Goal: Book appointment/travel/reservation

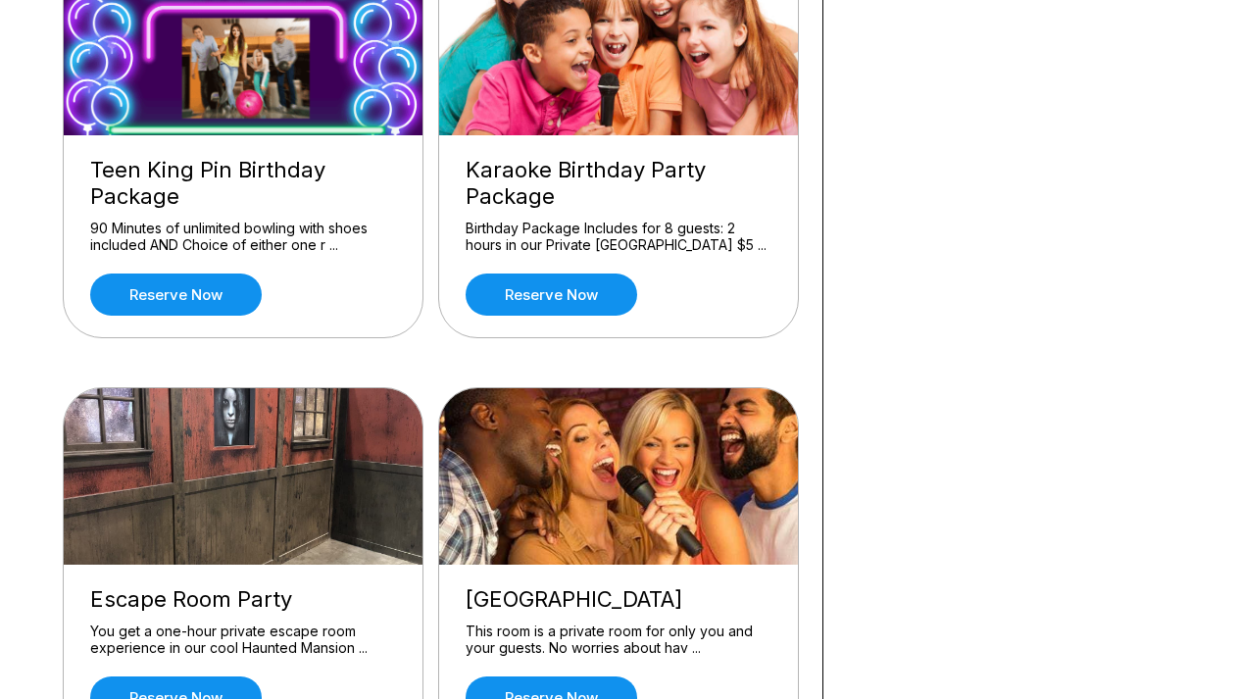
scroll to position [685, 0]
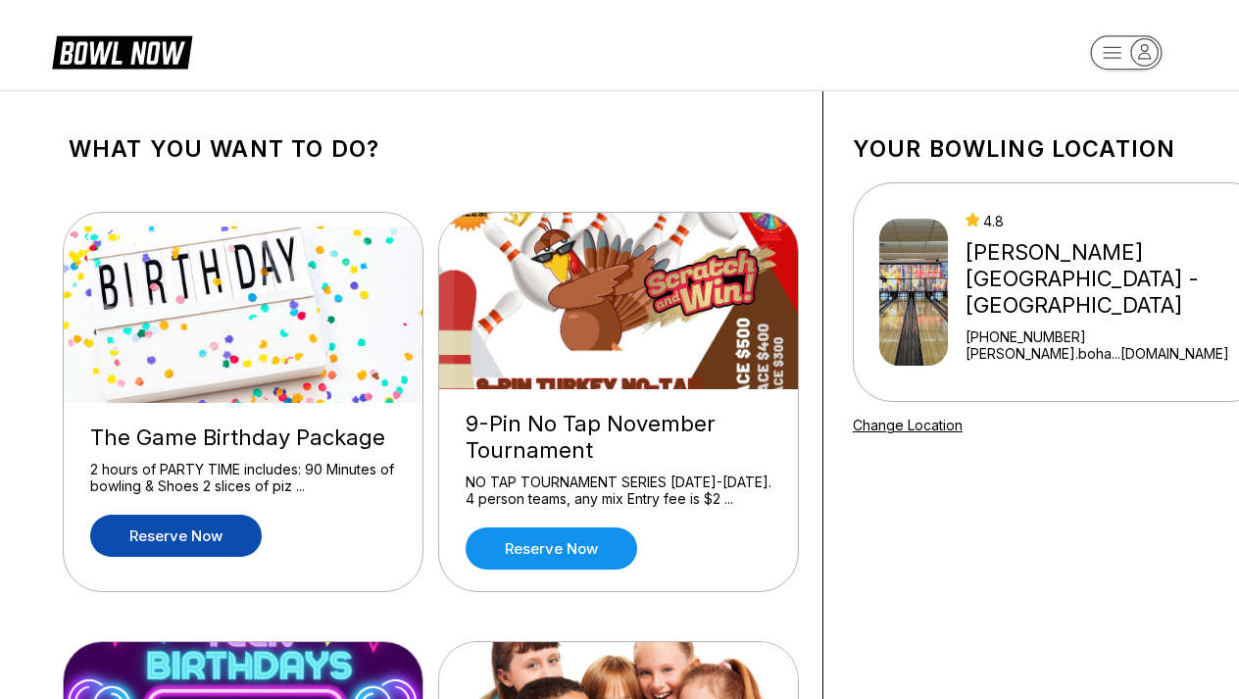
click at [220, 529] on link "Reserve now" at bounding box center [176, 536] width 172 height 42
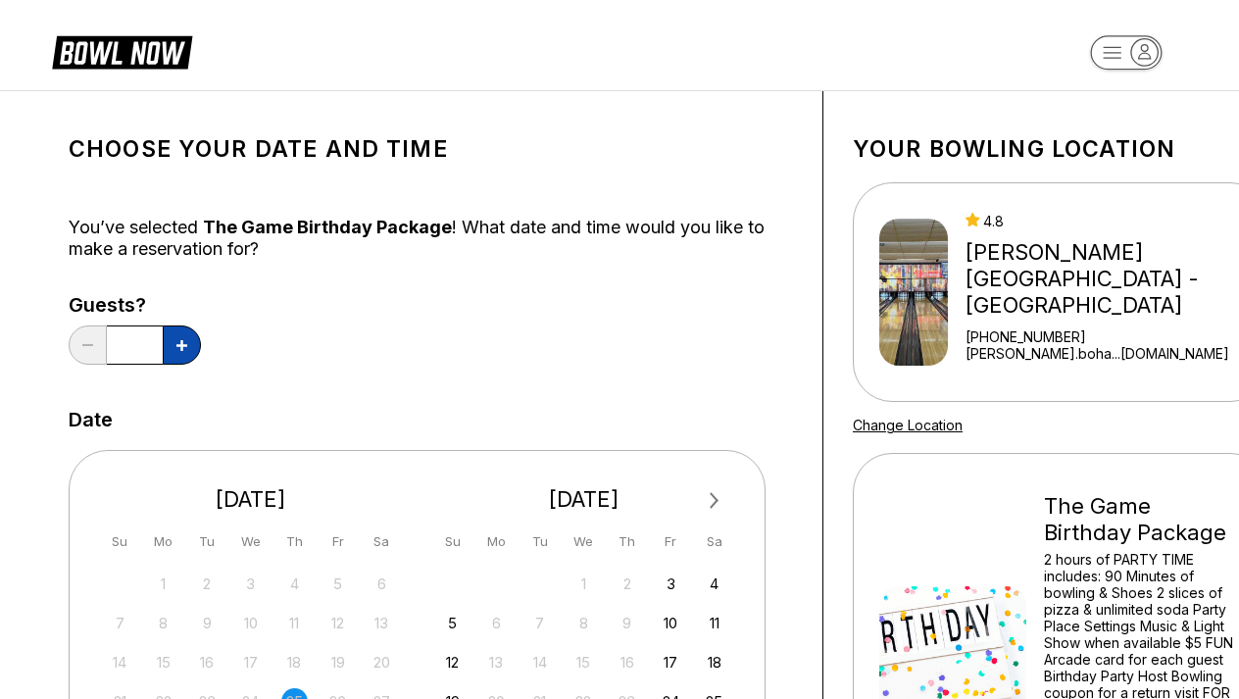
click at [182, 345] on icon at bounding box center [181, 345] width 11 height 11
type input "*"
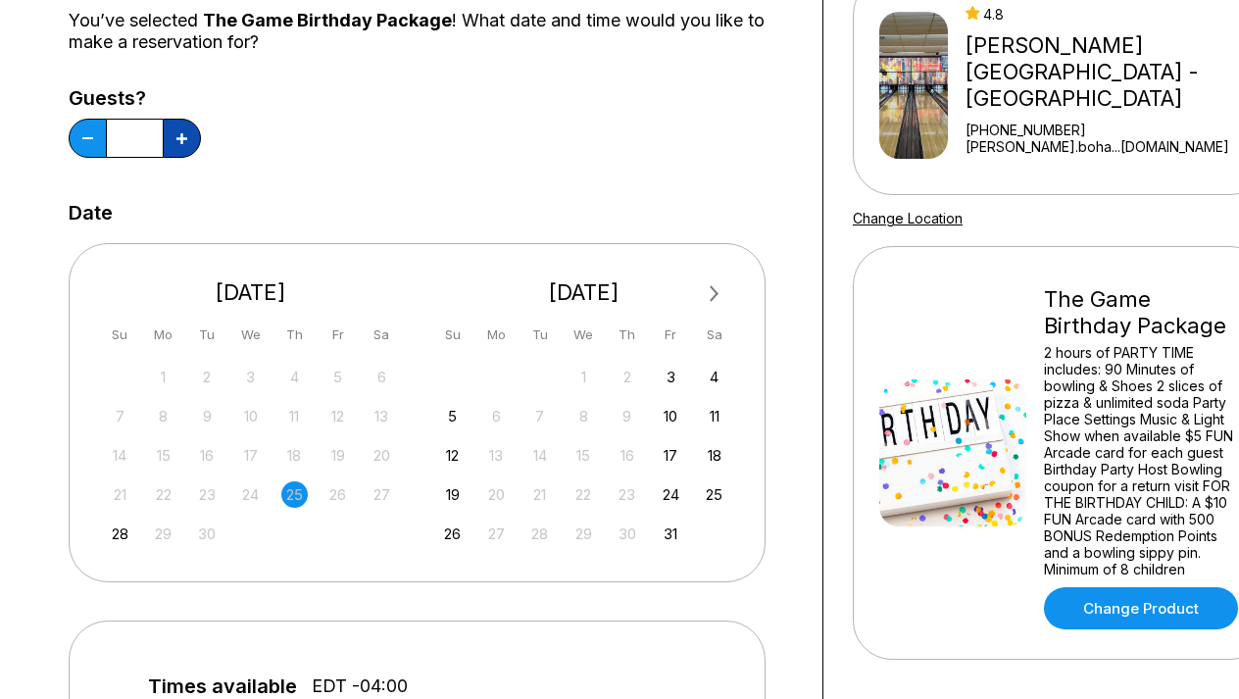
scroll to position [213, 0]
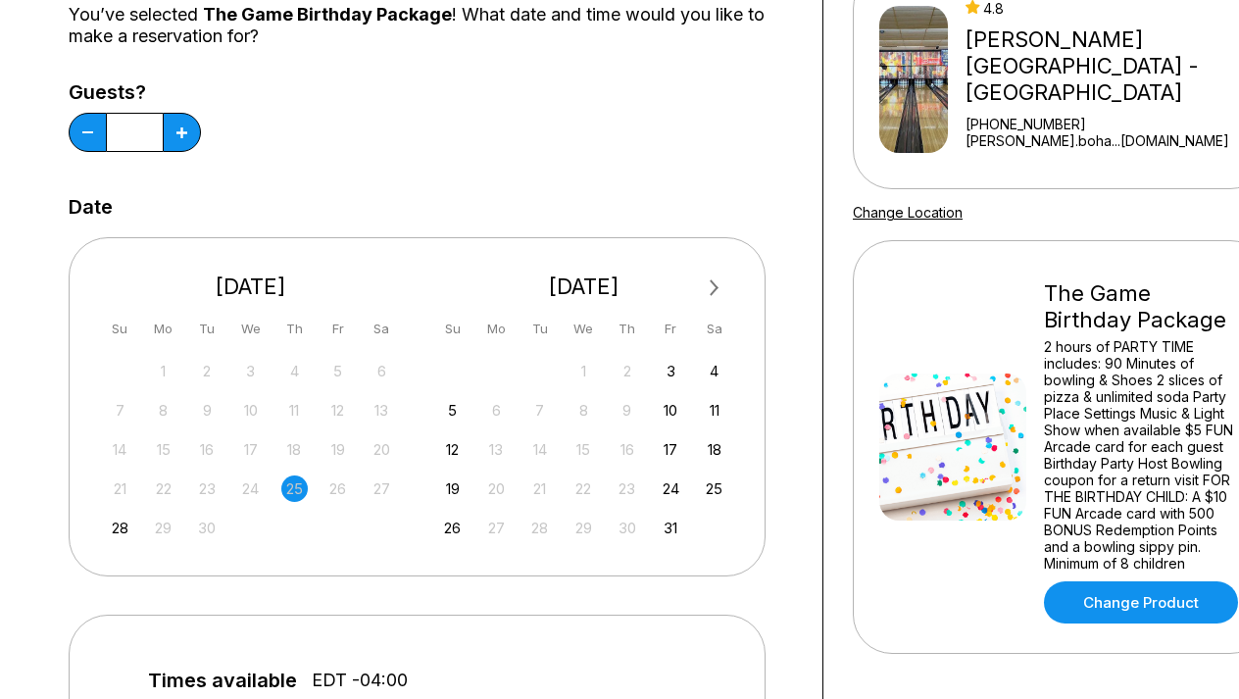
click at [713, 292] on span "Next Month" at bounding box center [713, 287] width 0 height 23
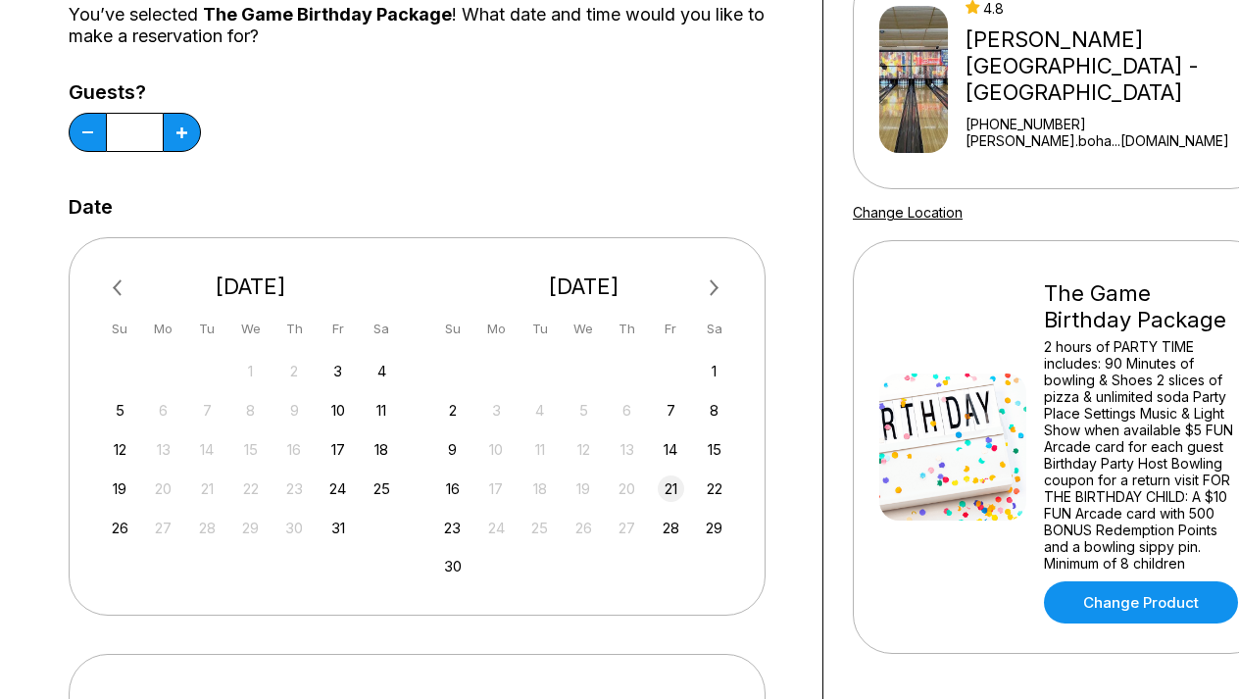
click at [674, 492] on div "21" at bounding box center [671, 488] width 26 height 26
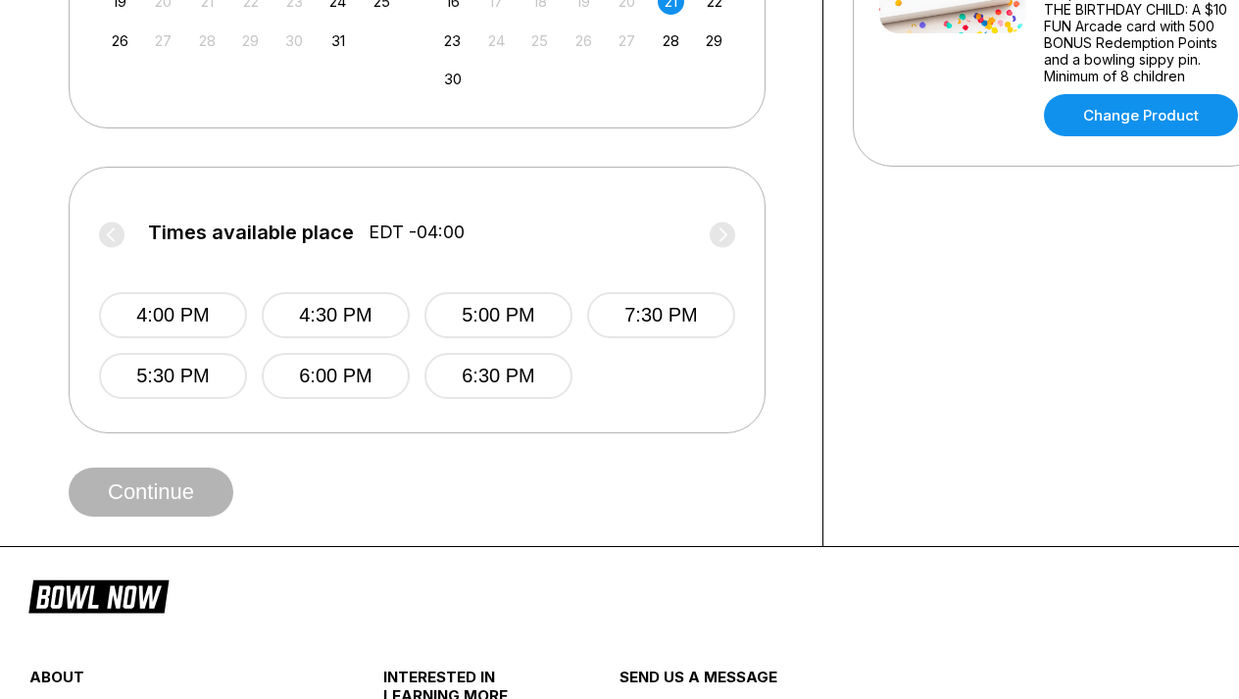
scroll to position [750, 0]
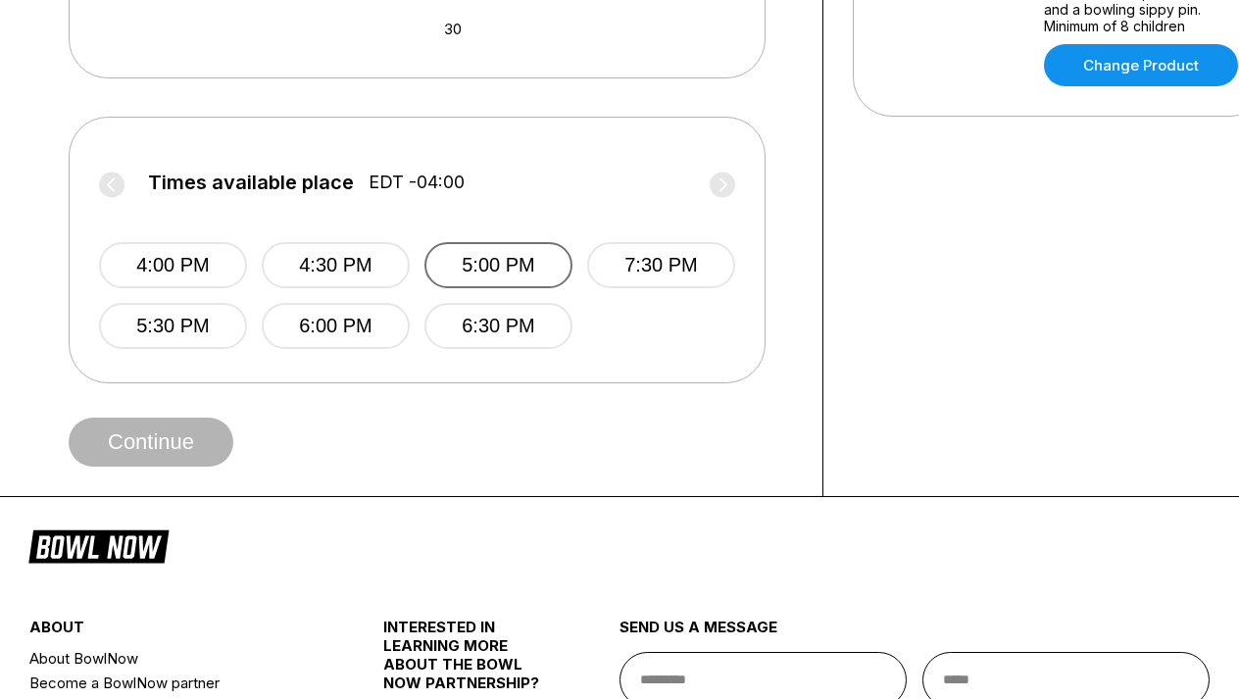
click at [446, 270] on button "5:00 PM" at bounding box center [498, 265] width 148 height 46
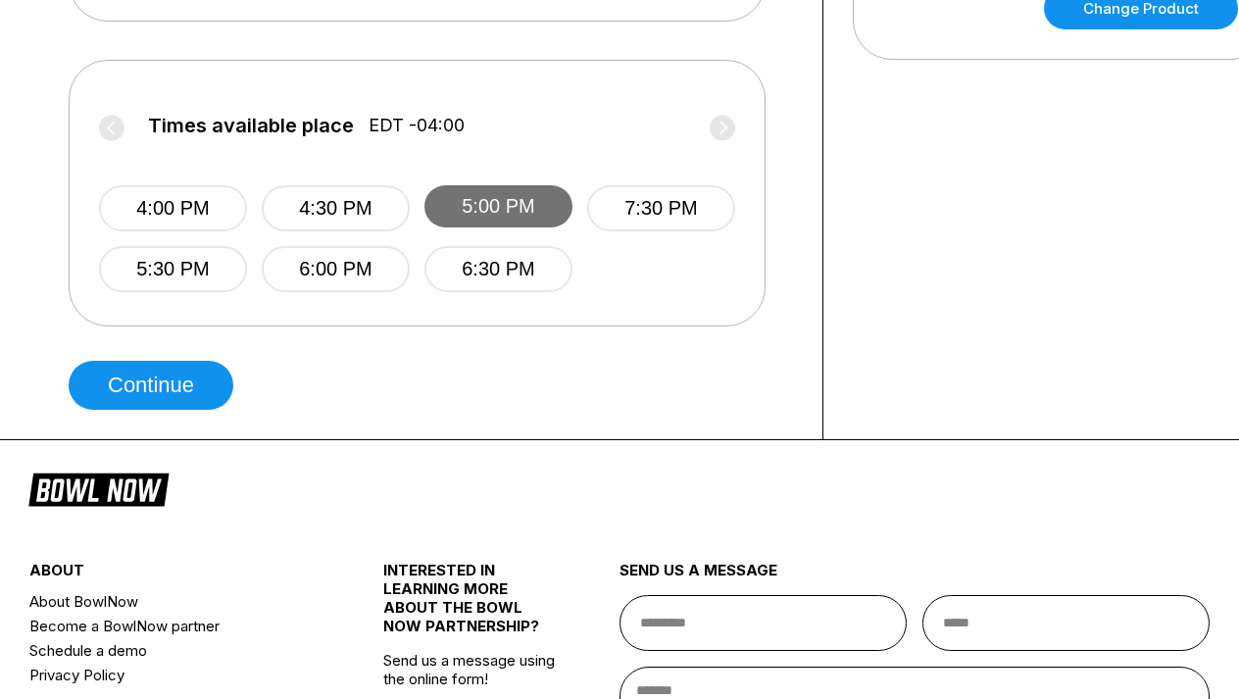
scroll to position [837, 0]
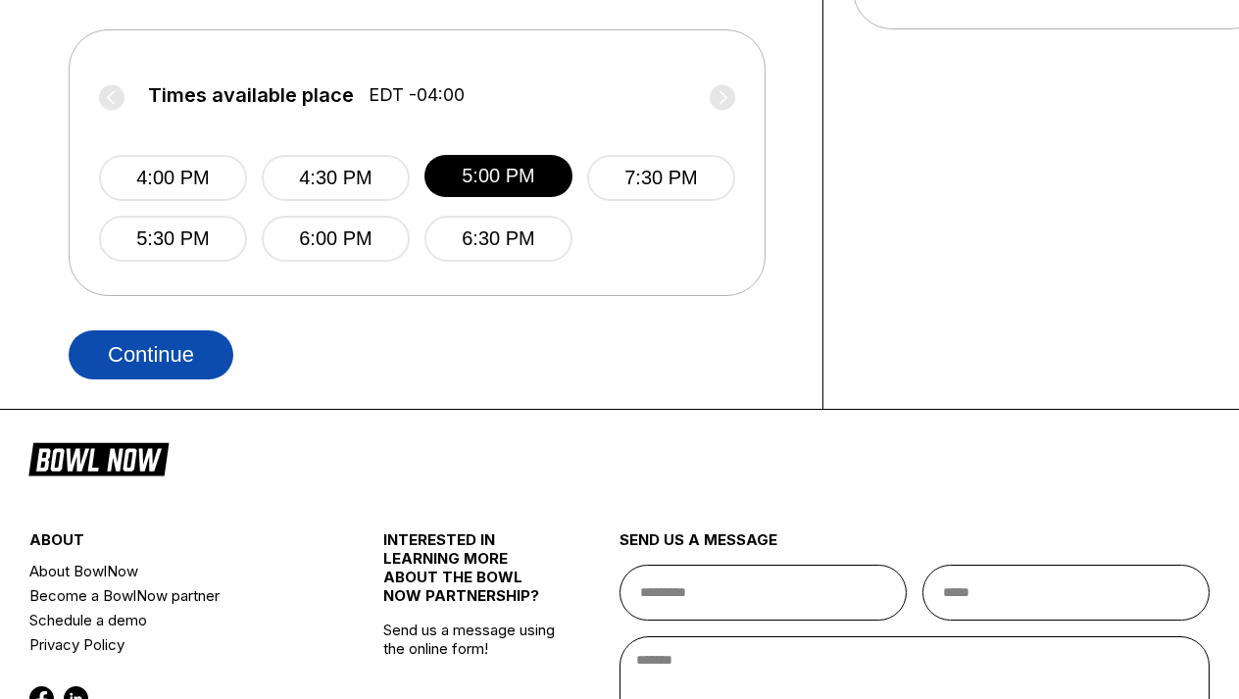
click at [200, 345] on button "Continue" at bounding box center [151, 354] width 165 height 49
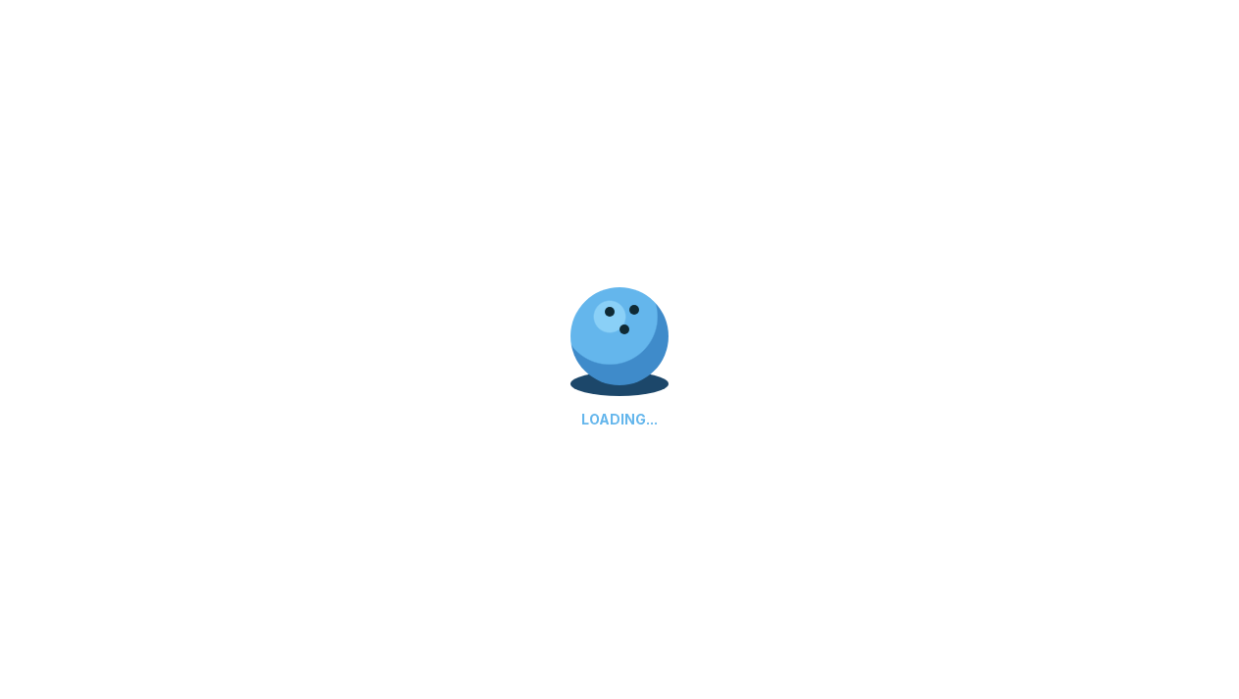
select select "**"
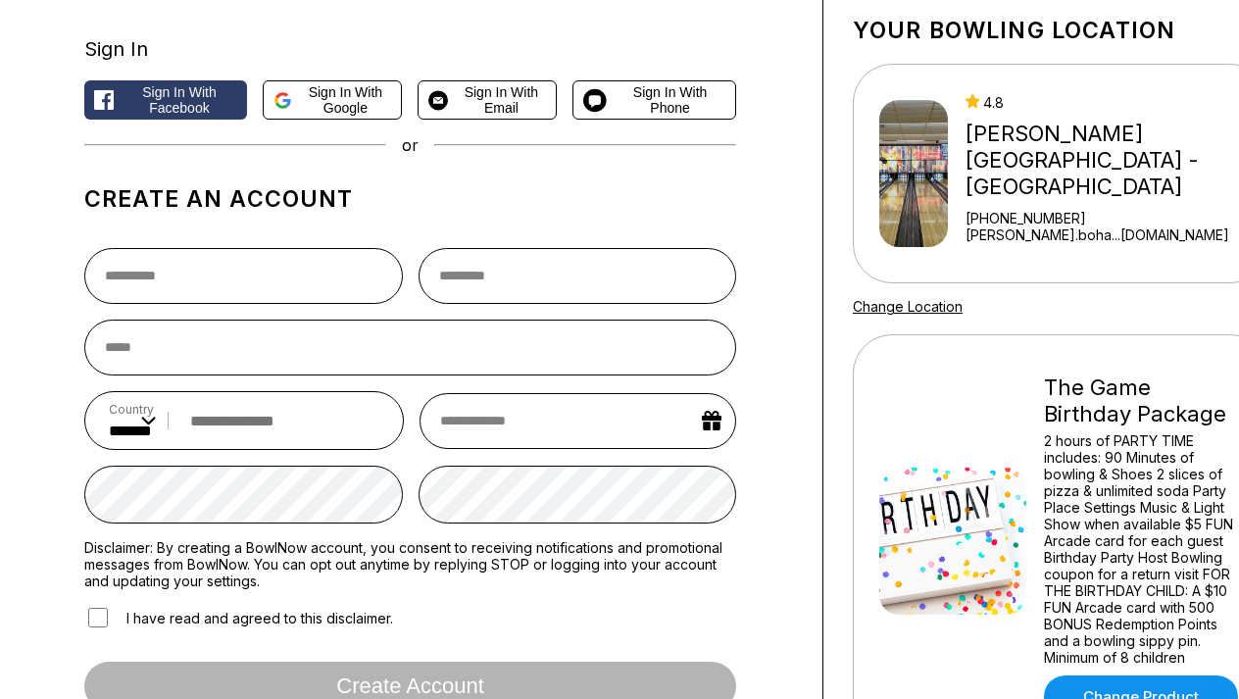
scroll to position [122, 0]
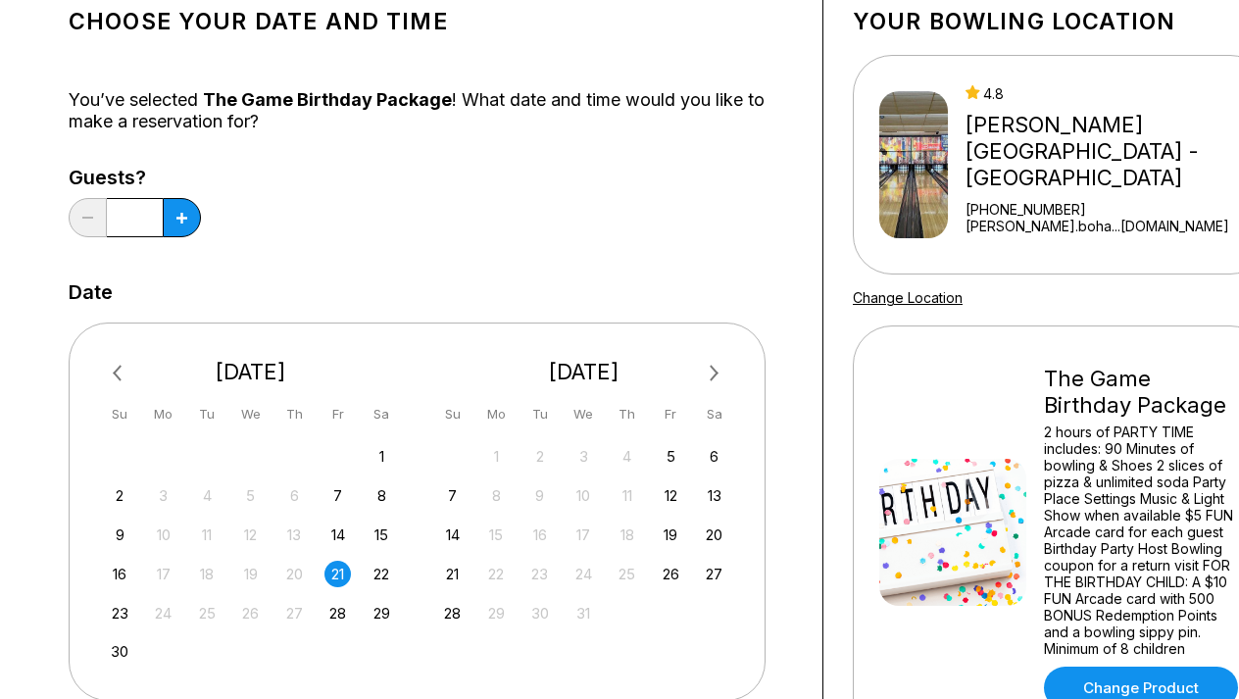
scroll to position [132, 0]
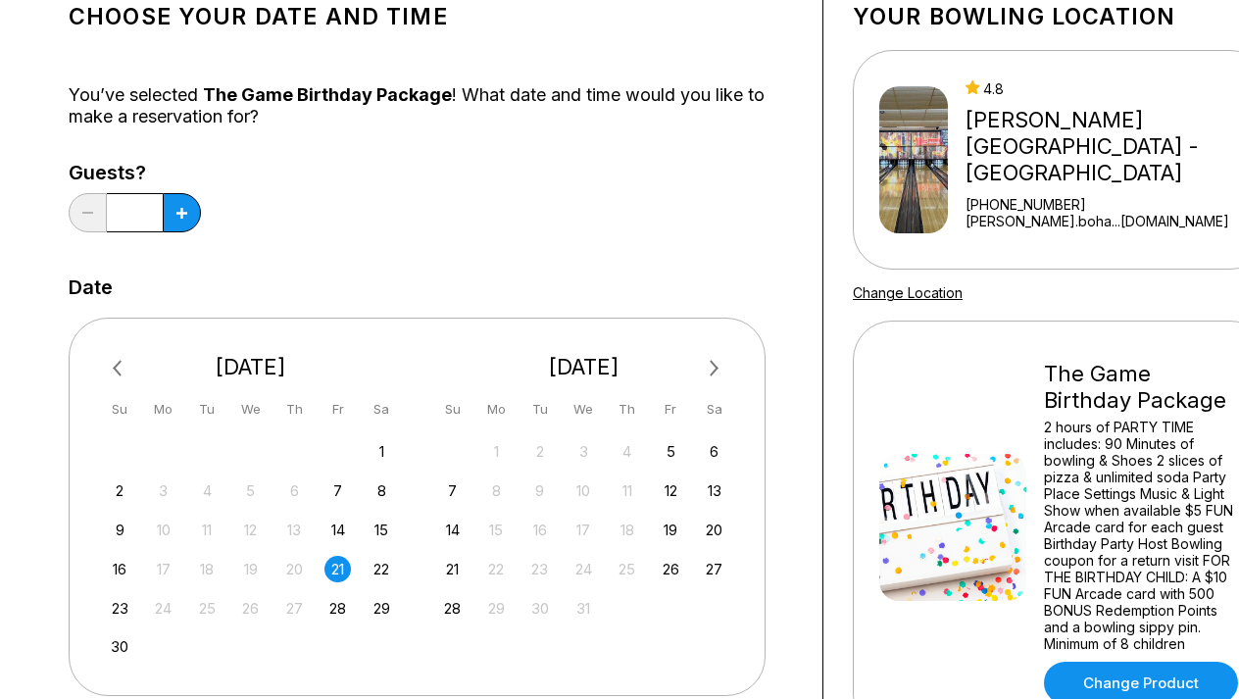
click at [114, 355] on button "Previous Month" at bounding box center [119, 368] width 31 height 31
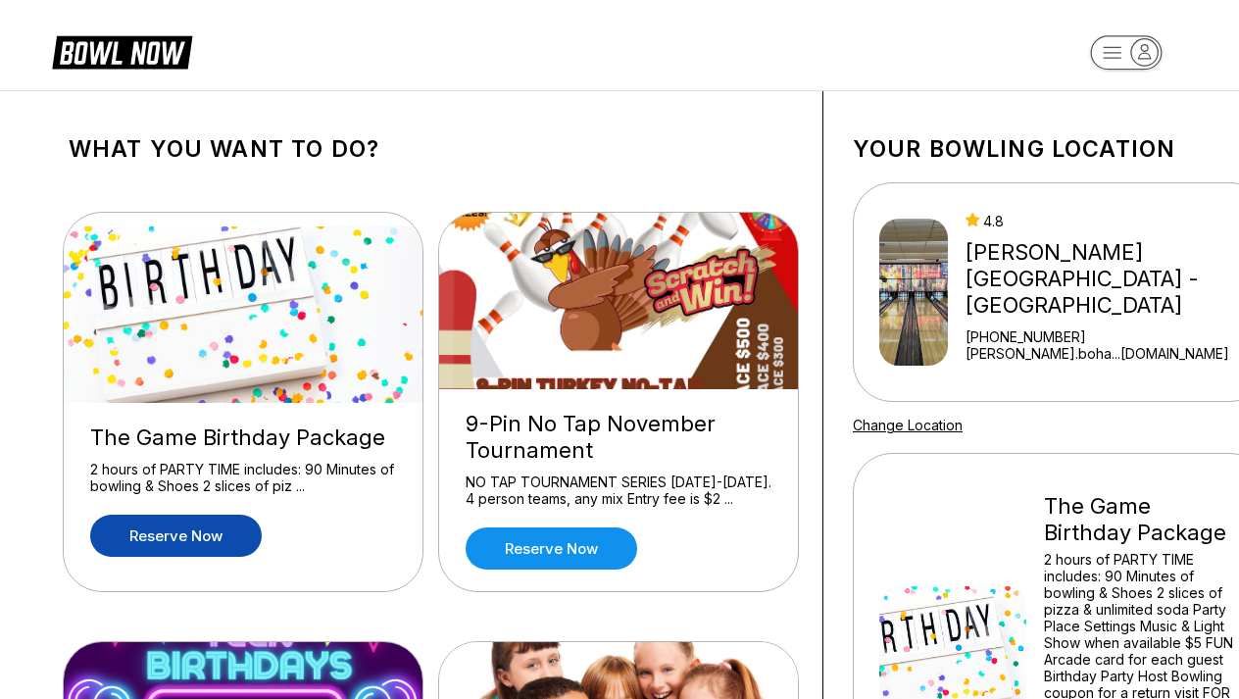
click at [291, 463] on div "2 hours of PARTY TIME includes: 90 Minutes of bowling & Shoes 2 slices of piz .…" at bounding box center [243, 478] width 306 height 34
